Goal: Information Seeking & Learning: Get advice/opinions

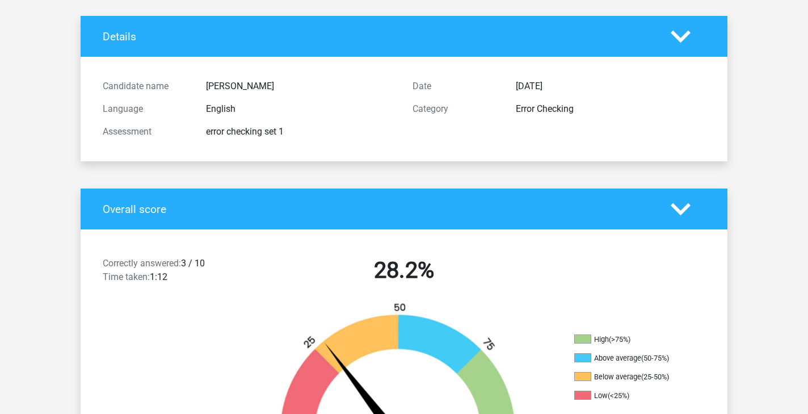
scroll to position [57, 0]
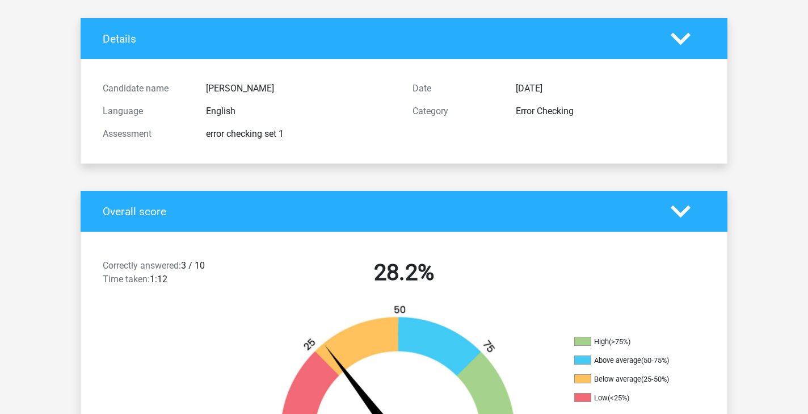
click at [489, 206] on h4 "Overall score" at bounding box center [378, 211] width 551 height 13
click at [532, 216] on h4 "Overall score" at bounding box center [378, 211] width 551 height 13
click at [677, 205] on icon at bounding box center [681, 212] width 20 height 20
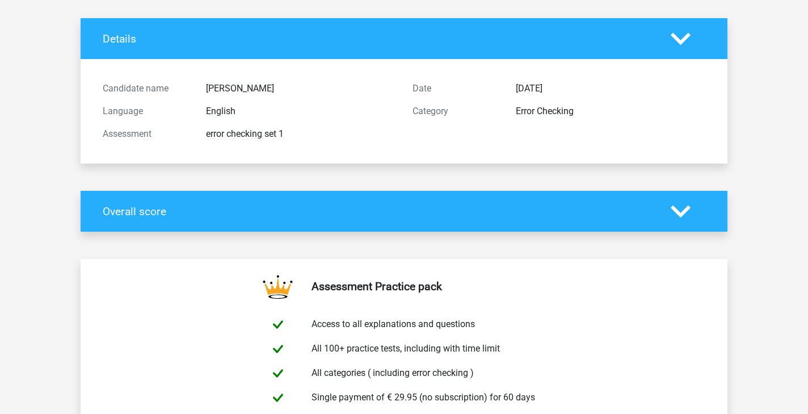
click at [677, 205] on icon at bounding box center [681, 212] width 20 height 20
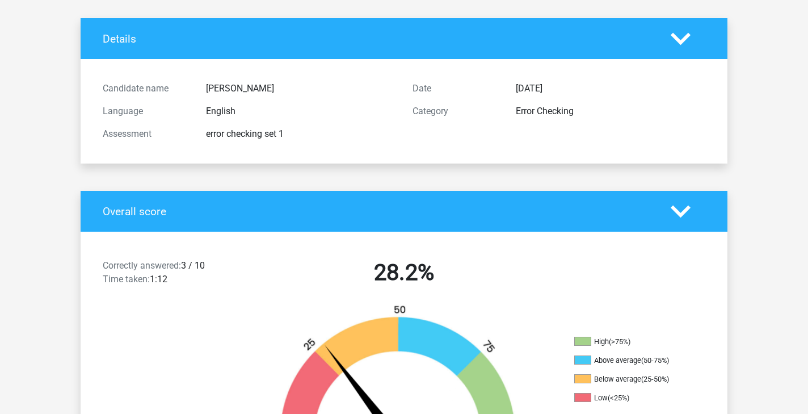
click at [677, 205] on icon at bounding box center [681, 212] width 20 height 20
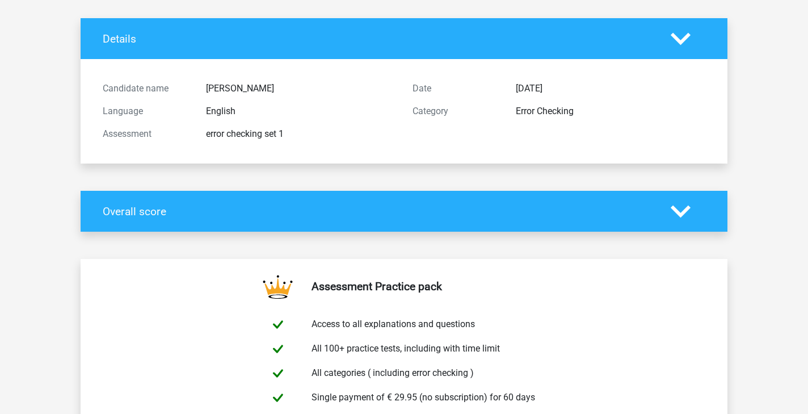
click at [690, 29] on icon at bounding box center [681, 39] width 20 height 20
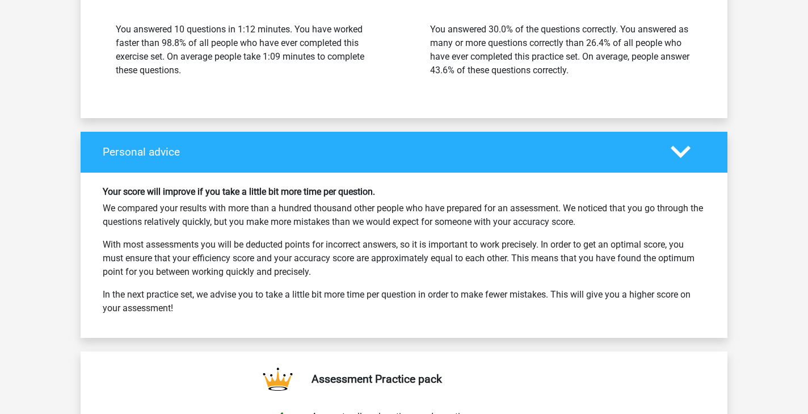
scroll to position [1553, 0]
click at [413, 159] on div "Personal advice" at bounding box center [404, 152] width 647 height 41
click at [416, 151] on h4 "Personal advice" at bounding box center [378, 151] width 551 height 13
click at [674, 140] on div "Personal advice" at bounding box center [404, 152] width 647 height 41
click at [677, 150] on polygon at bounding box center [681, 152] width 20 height 12
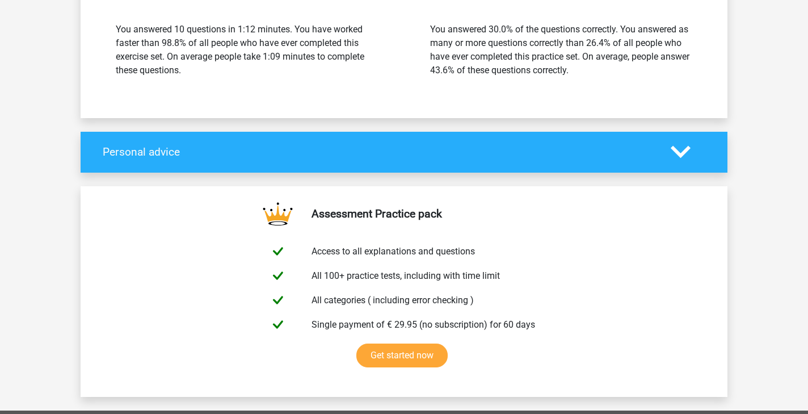
click at [677, 150] on polygon at bounding box center [681, 152] width 20 height 12
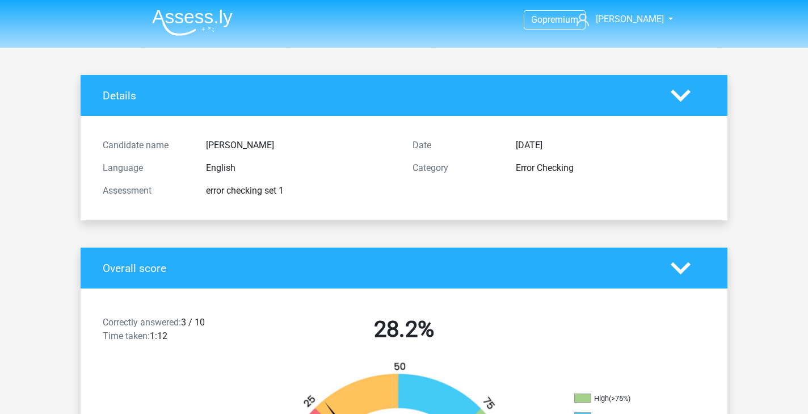
scroll to position [0, 0]
